Goal: Information Seeking & Learning: Learn about a topic

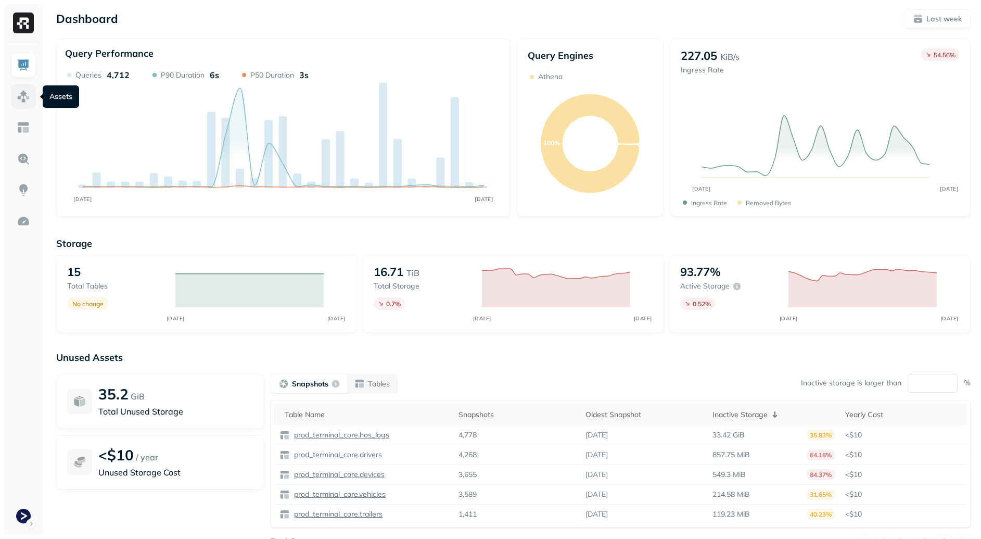
click at [23, 95] on img at bounding box center [24, 97] width 14 height 14
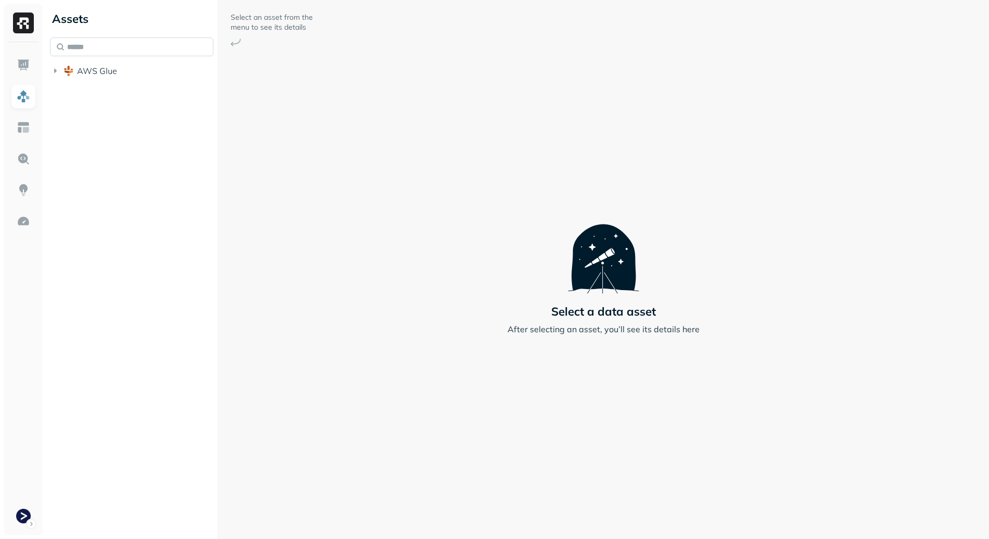
click at [116, 47] on input "text" at bounding box center [131, 46] width 163 height 19
type input "**********"
click at [125, 131] on span "vehicle_stats" at bounding box center [125, 130] width 51 height 10
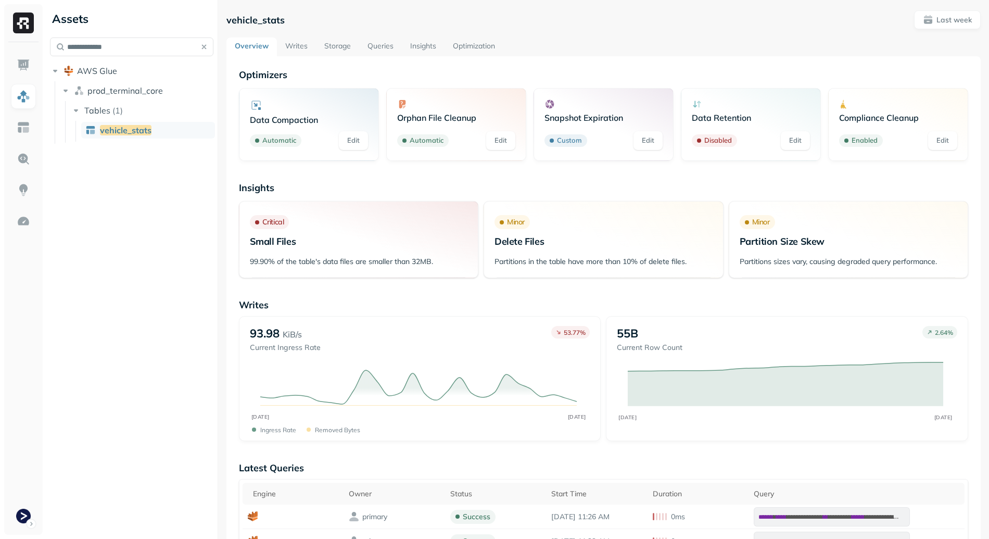
click at [474, 41] on link "Optimization" at bounding box center [474, 46] width 59 height 19
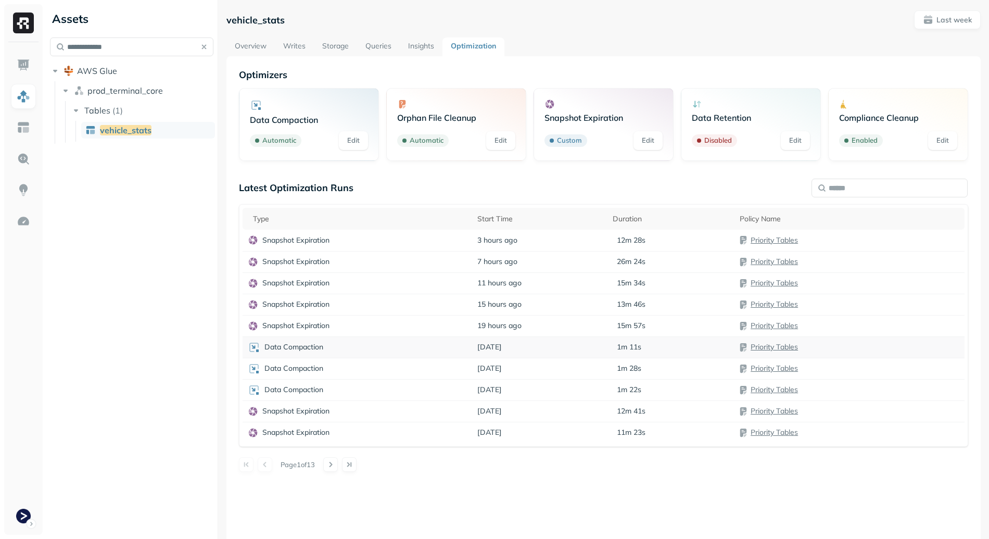
scroll to position [6, 0]
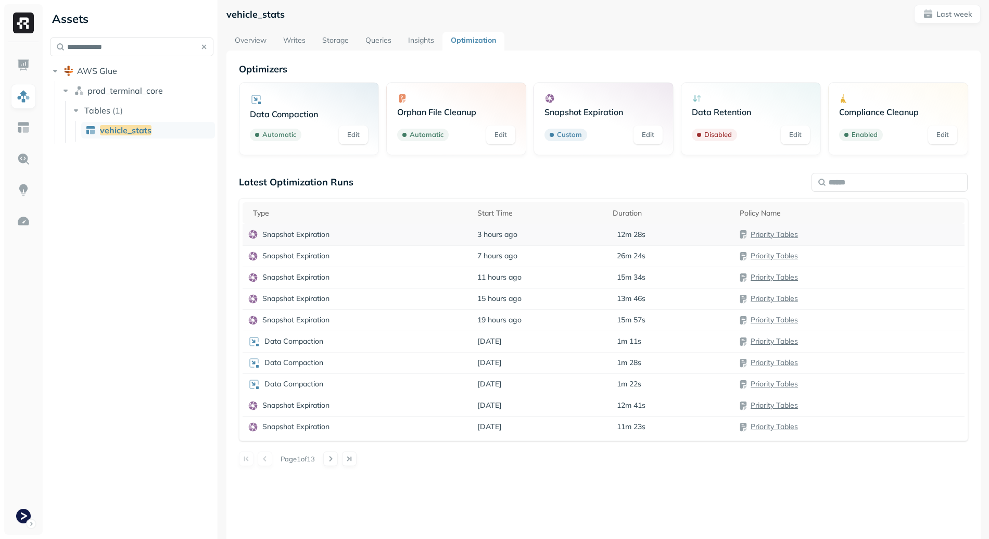
click at [419, 238] on div "Snapshot Expiration" at bounding box center [358, 234] width 220 height 10
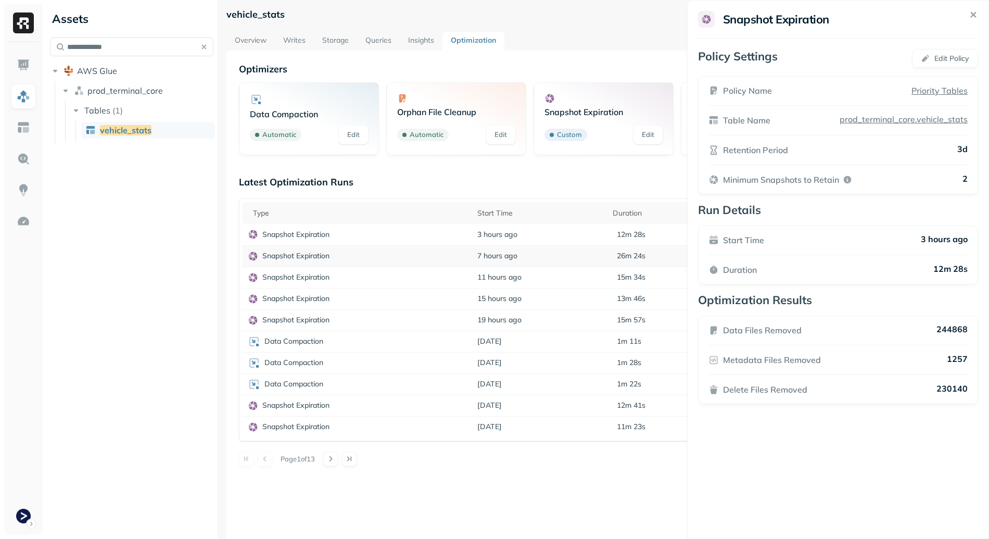
click at [413, 257] on html "**********" at bounding box center [494, 269] width 989 height 539
click at [413, 248] on td "Snapshot Expiration" at bounding box center [358, 255] width 230 height 21
click at [425, 280] on div "Snapshot Expiration" at bounding box center [358, 277] width 220 height 10
click at [423, 294] on div "Snapshot Expiration" at bounding box center [358, 299] width 220 height 10
click at [422, 312] on td "Snapshot Expiration" at bounding box center [358, 319] width 230 height 21
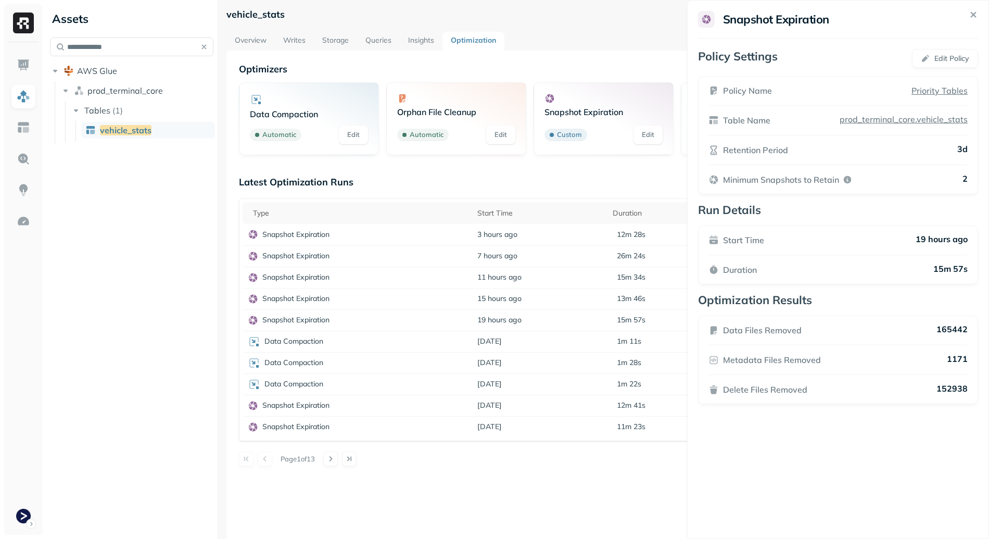
click at [504, 473] on div "Optimizers Data Compaction Automatic Edit Orphan File Cleanup Automatic Edit Sn…" at bounding box center [603, 320] width 754 height 539
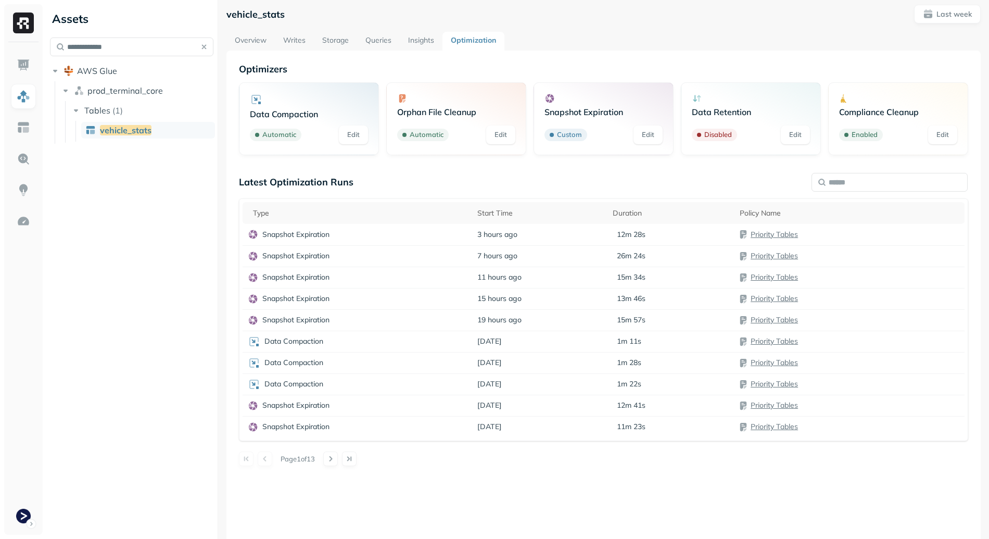
click at [263, 28] on div "vehicle_stats Last week Overview Writes Storage Queries Insights Optimization O…" at bounding box center [603, 297] width 754 height 585
click at [250, 40] on link "Overview" at bounding box center [250, 41] width 48 height 19
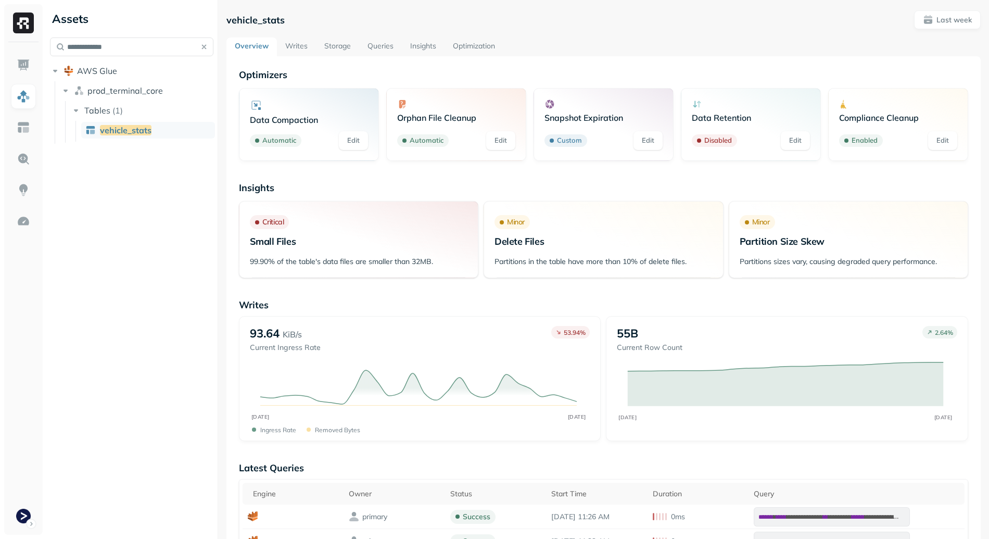
click at [342, 43] on link "Storage" at bounding box center [337, 46] width 43 height 19
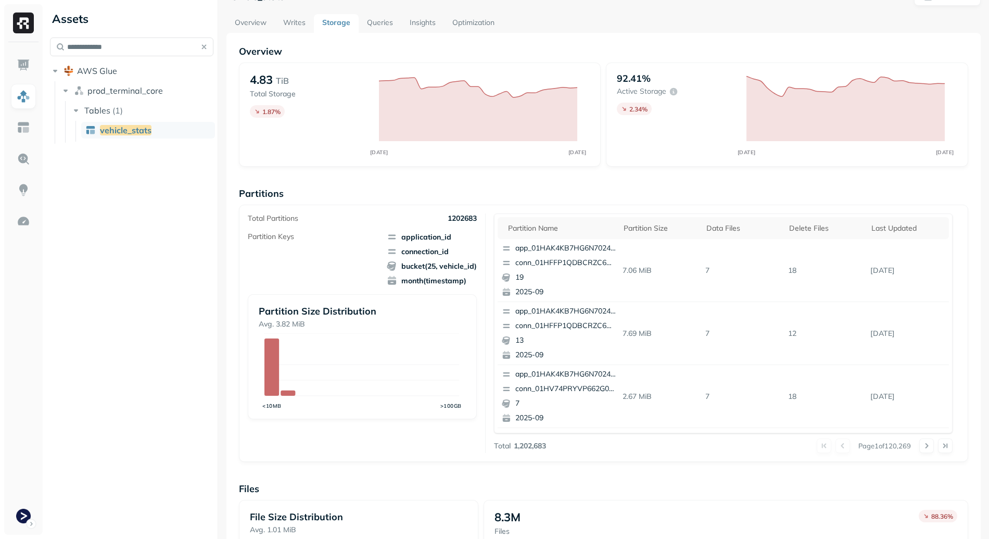
scroll to position [10, 0]
